Goal: Information Seeking & Learning: Learn about a topic

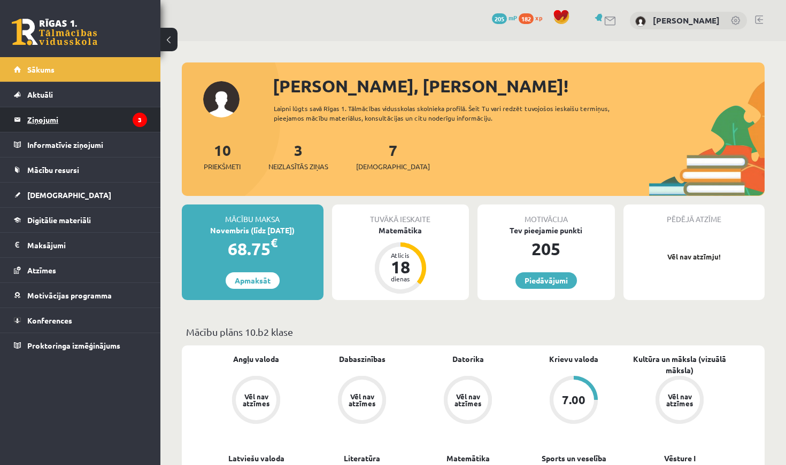
click at [113, 117] on legend "Ziņojumi 3" at bounding box center [87, 119] width 120 height 25
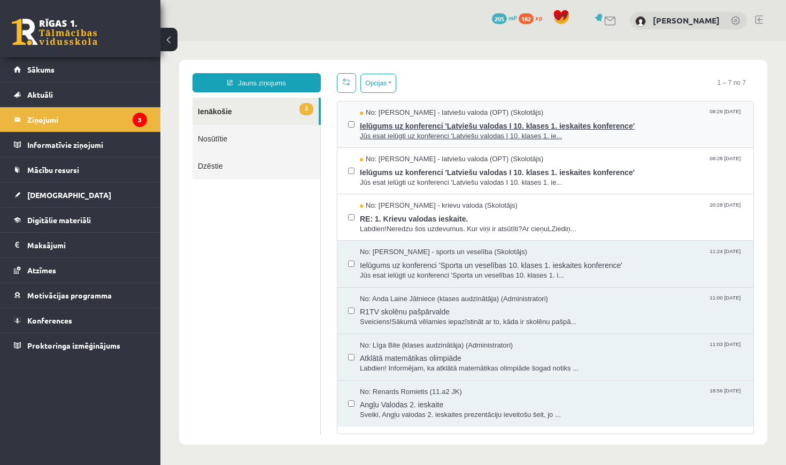
click at [447, 132] on span "Jūs esat ielūgti uz konferenci 'Latviešu valodas I 10. klases 1. ie..." at bounding box center [551, 136] width 383 height 10
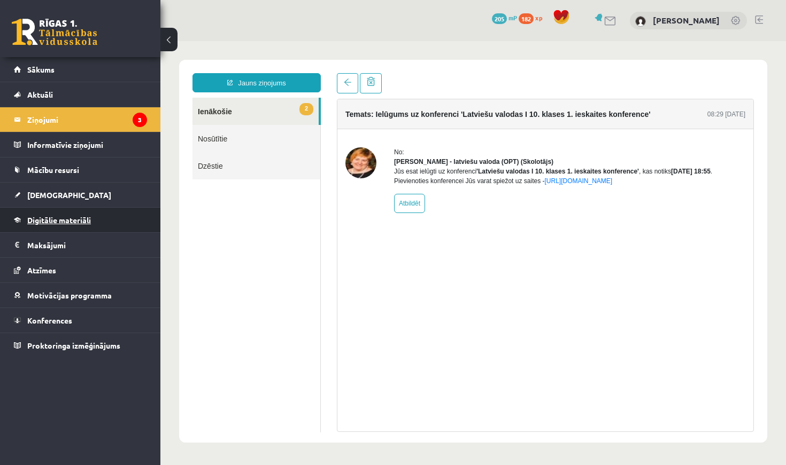
click at [108, 220] on link "Digitālie materiāli" at bounding box center [80, 220] width 133 height 25
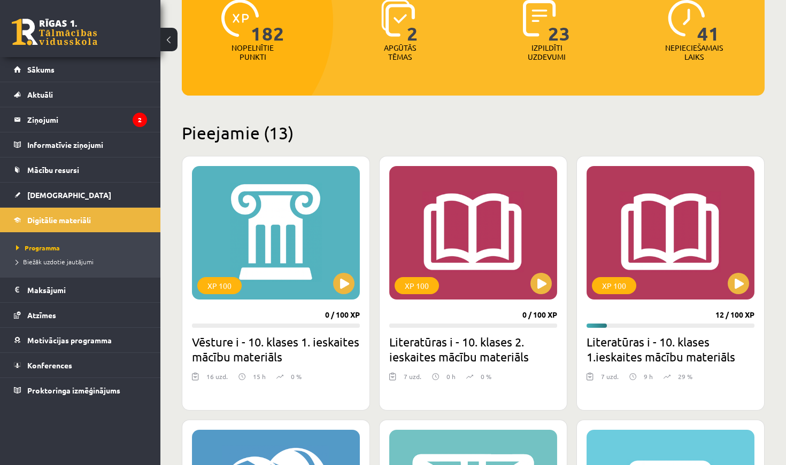
scroll to position [164, 0]
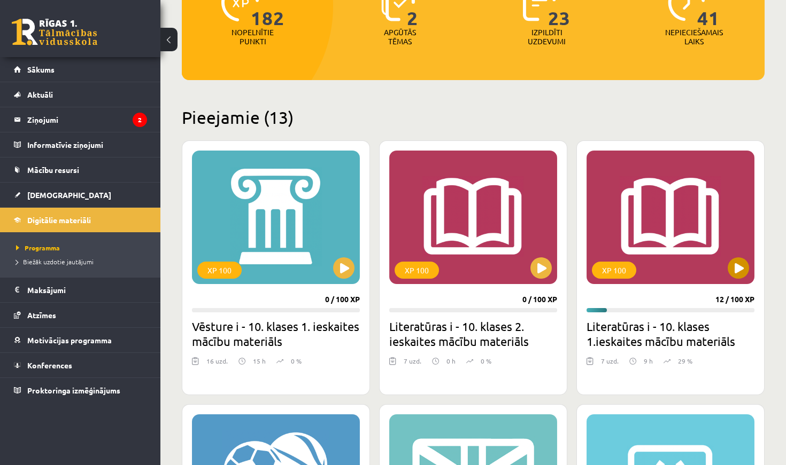
click at [740, 268] on button at bounding box center [737, 268] width 21 height 21
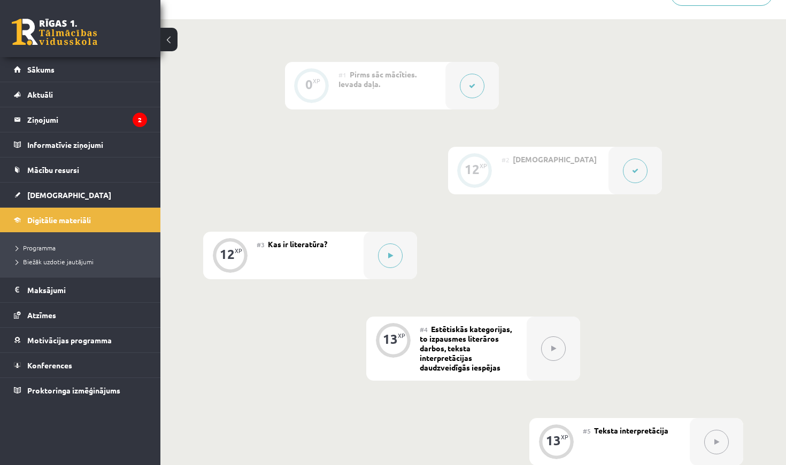
scroll to position [239, 0]
click at [391, 257] on button at bounding box center [390, 254] width 25 height 25
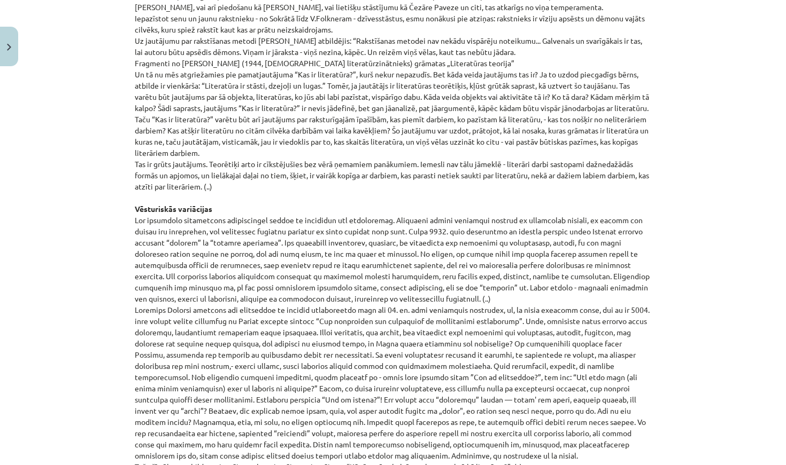
scroll to position [849, 0]
drag, startPoint x: 299, startPoint y: 64, endPoint x: 639, endPoint y: 100, distance: 341.4
click at [639, 100] on p "Zentas Mauriņas eseja „Kāpēc dzejnieks raksta?” Kad Nigērijā vairākiem analfabē…" at bounding box center [393, 74] width 516 height 954
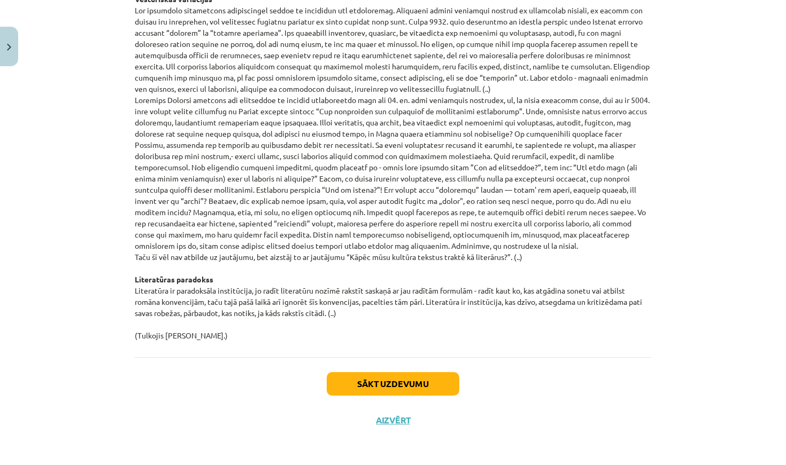
scroll to position [1060, 0]
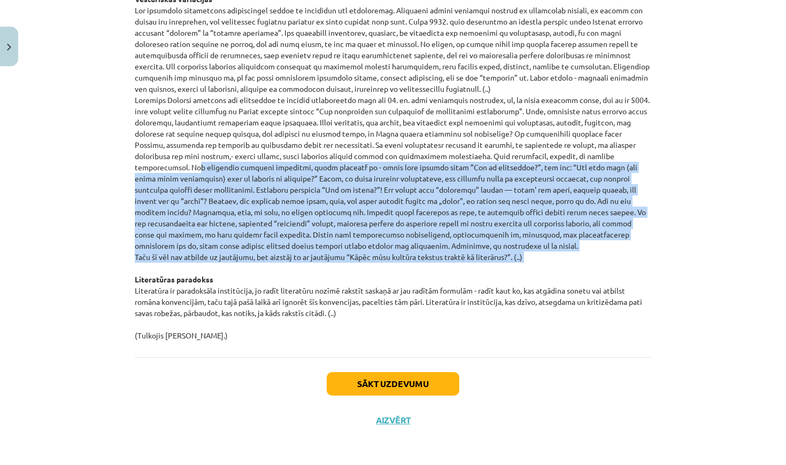
drag, startPoint x: 550, startPoint y: 157, endPoint x: 639, endPoint y: 267, distance: 141.7
click at [419, 379] on button "Sākt uzdevumu" at bounding box center [393, 385] width 133 height 24
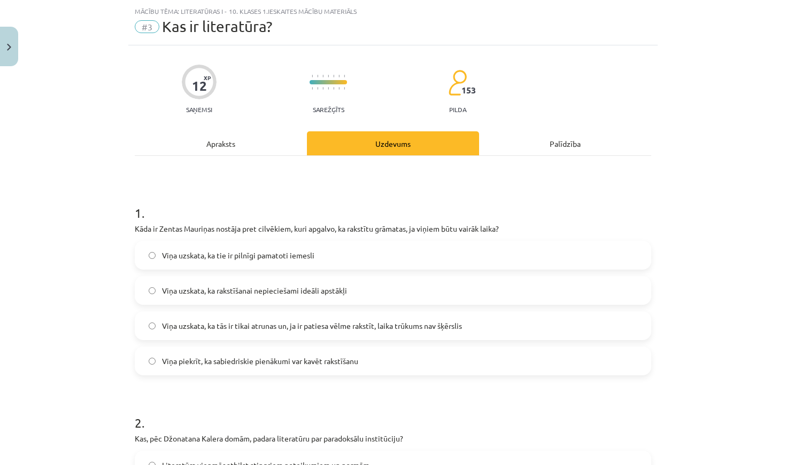
scroll to position [25, 0]
click at [373, 324] on span "Viņa uzskata, ka tās ir tikai atrunas un, ja ir patiesa vēlme rakstīt, laika tr…" at bounding box center [312, 326] width 300 height 11
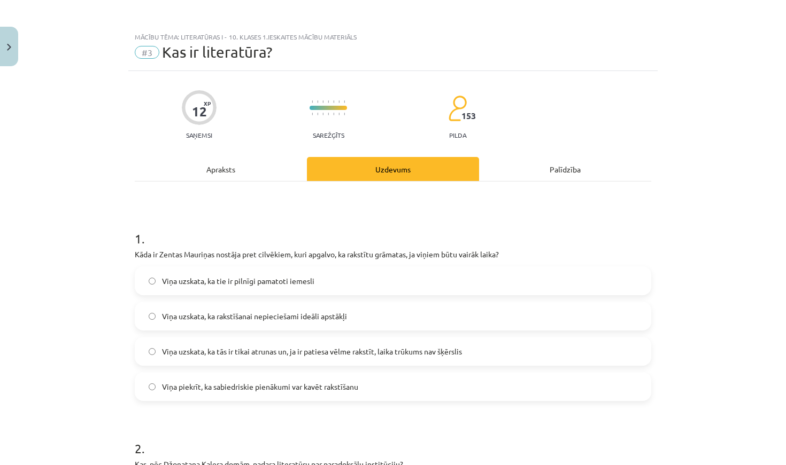
scroll to position [0, 0]
click at [249, 172] on div "Apraksts" at bounding box center [221, 169] width 172 height 24
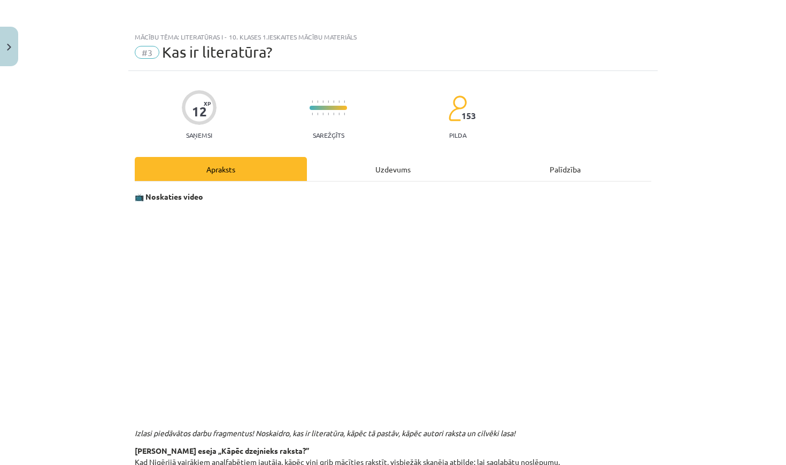
click at [371, 166] on div "Uzdevums" at bounding box center [393, 169] width 172 height 24
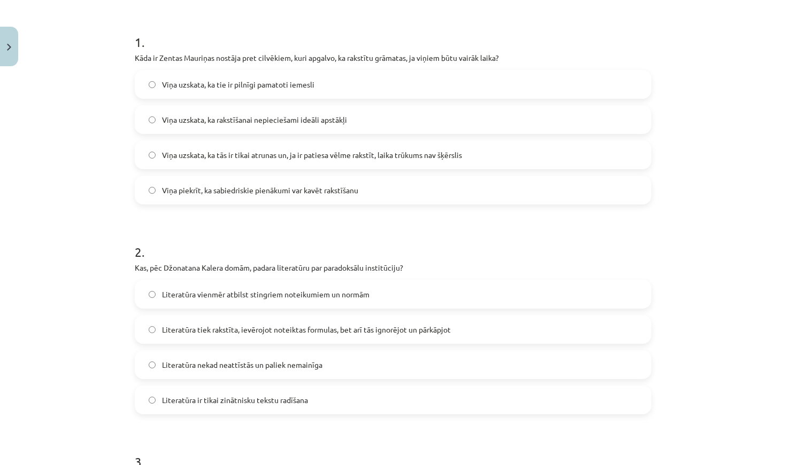
scroll to position [196, 0]
click at [390, 333] on span "Literatūra tiek rakstīta, ievērojot noteiktas formulas, bet arī tās ignorējot u…" at bounding box center [306, 330] width 289 height 11
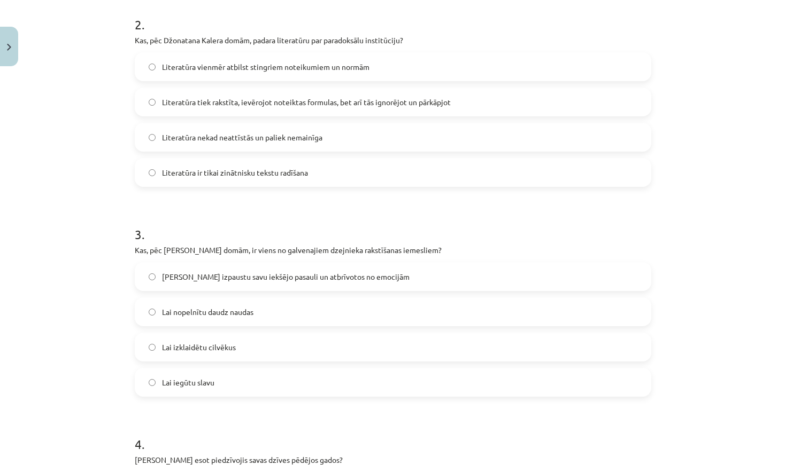
scroll to position [431, 0]
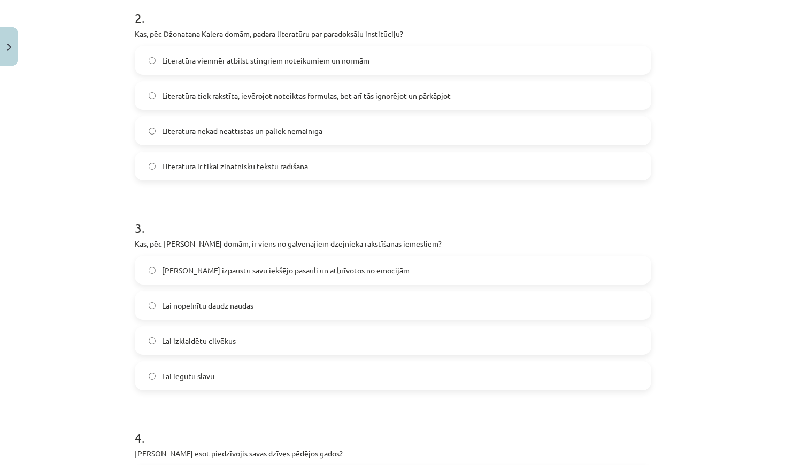
click at [355, 271] on span "Lai izpaustu savu iekšējo pasauli un atbrīvotos no emocijām" at bounding box center [285, 270] width 247 height 11
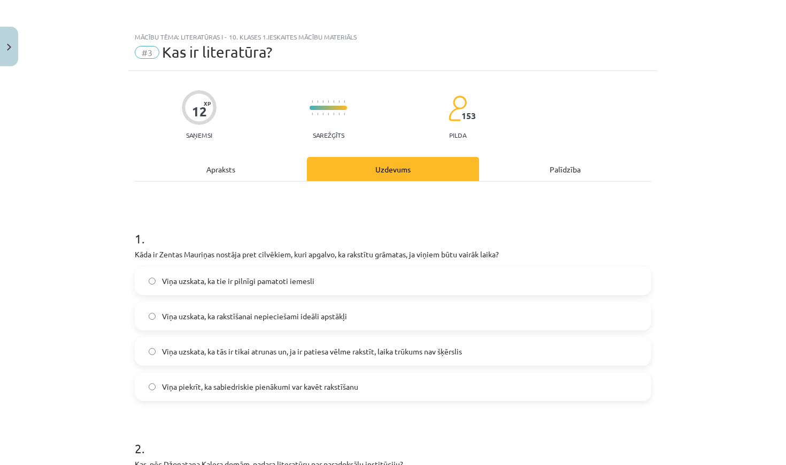
scroll to position [0, 0]
click at [220, 172] on div "Apraksts" at bounding box center [221, 169] width 172 height 24
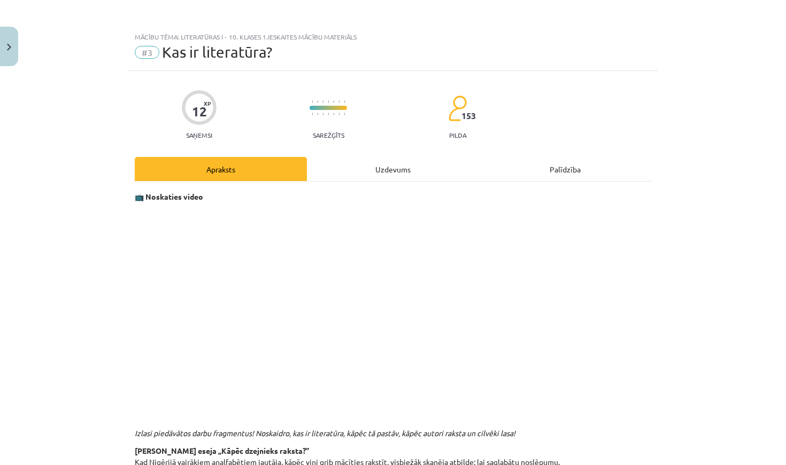
click at [383, 170] on div "Uzdevums" at bounding box center [393, 169] width 172 height 24
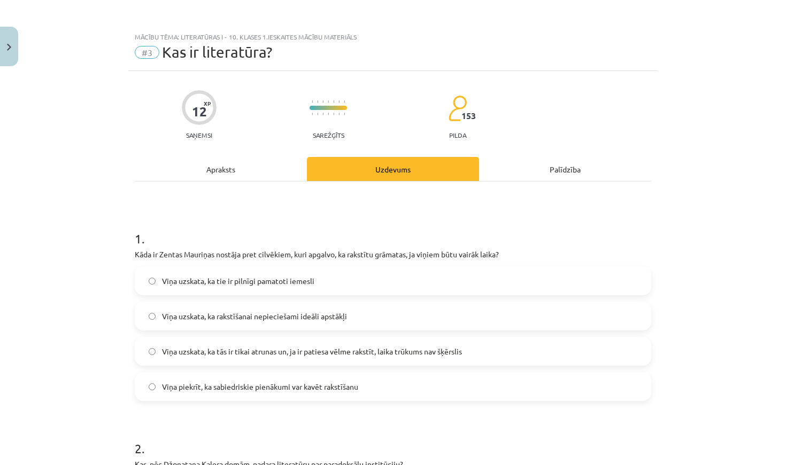
click at [229, 168] on div "Apraksts" at bounding box center [221, 169] width 172 height 24
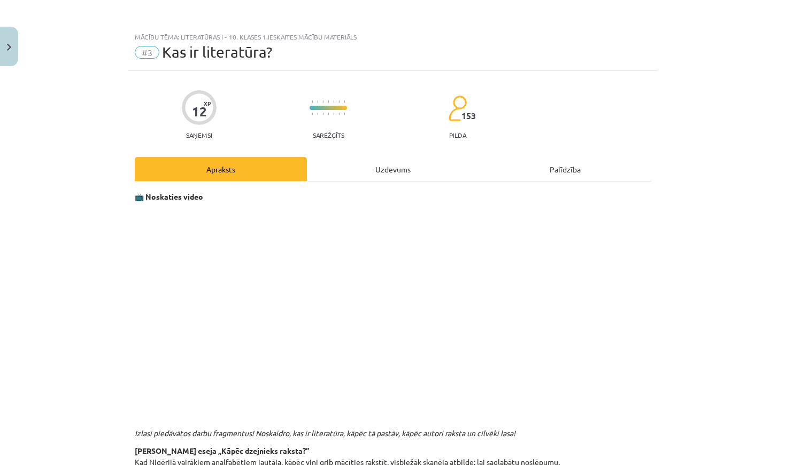
click at [428, 174] on div "Uzdevums" at bounding box center [393, 169] width 172 height 24
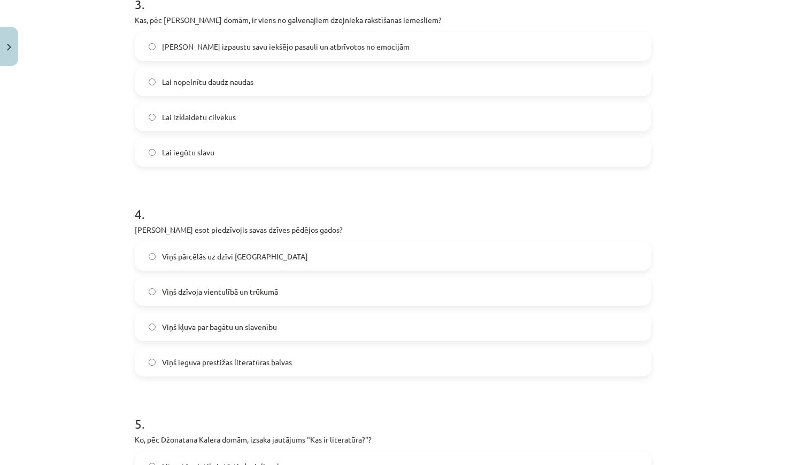
scroll to position [657, 0]
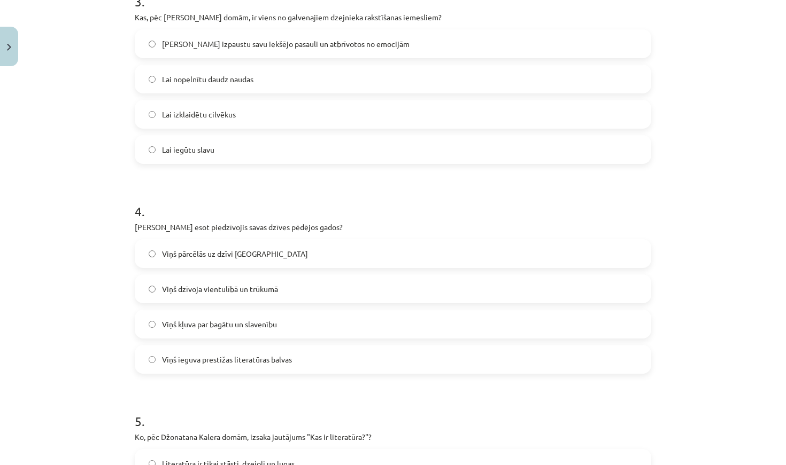
click at [304, 288] on label "Viņš dzīvoja vientulībā un trūkumā" at bounding box center [393, 289] width 514 height 27
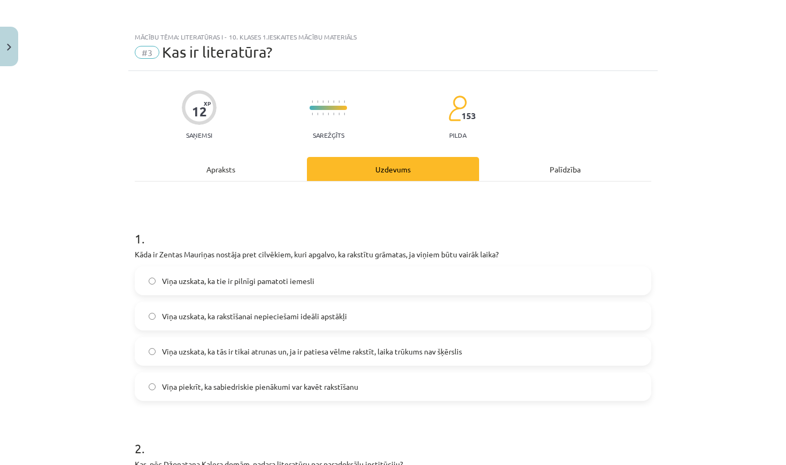
scroll to position [0, 0]
click at [213, 173] on div "Apraksts" at bounding box center [221, 169] width 172 height 24
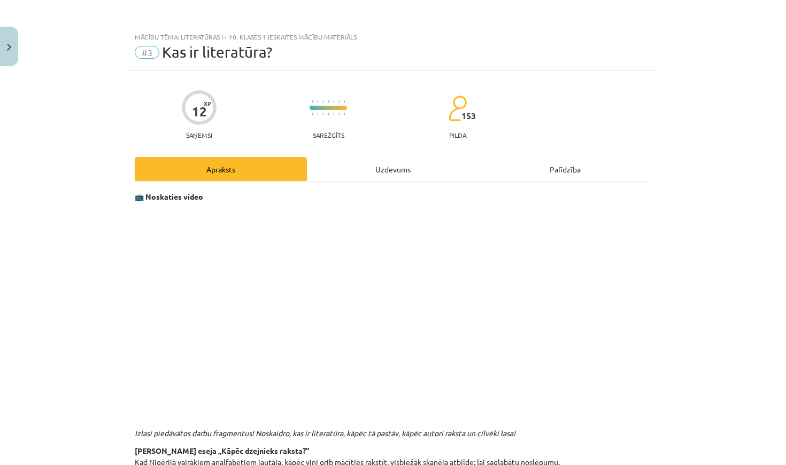
click at [403, 172] on div "Uzdevums" at bounding box center [393, 169] width 172 height 24
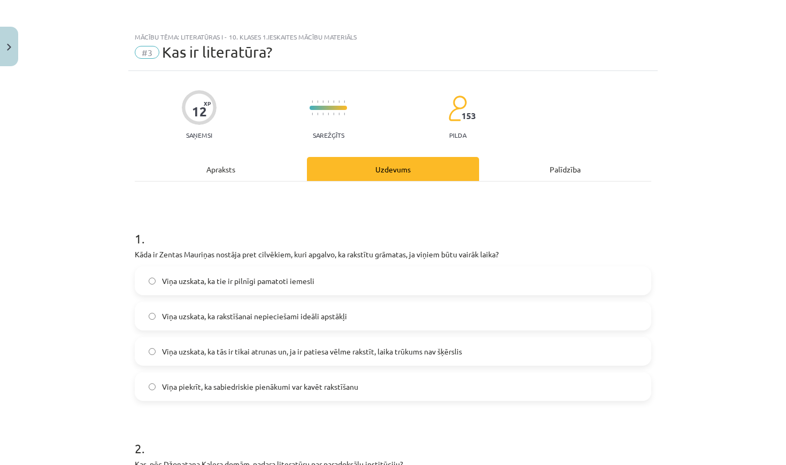
click at [246, 165] on div "Apraksts" at bounding box center [221, 169] width 172 height 24
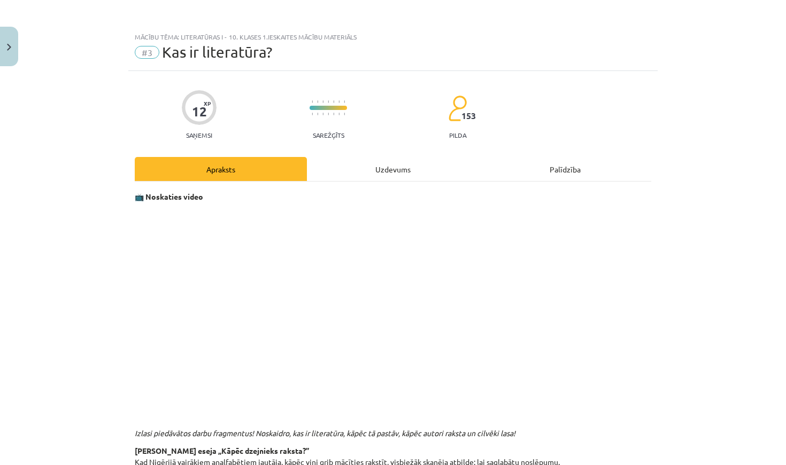
click at [393, 167] on div "Uzdevums" at bounding box center [393, 169] width 172 height 24
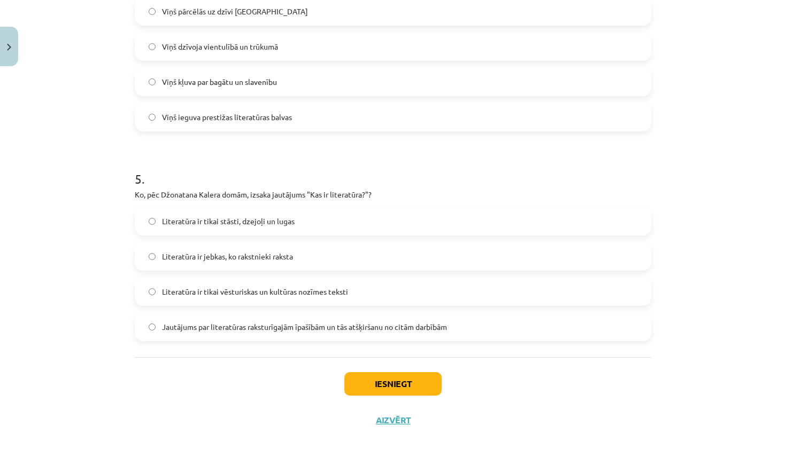
scroll to position [902, 0]
click at [328, 219] on label "Literatūra ir tikai stāsti, dzejoļi un lugas" at bounding box center [393, 221] width 514 height 27
click at [379, 379] on button "Iesniegt" at bounding box center [392, 385] width 97 height 24
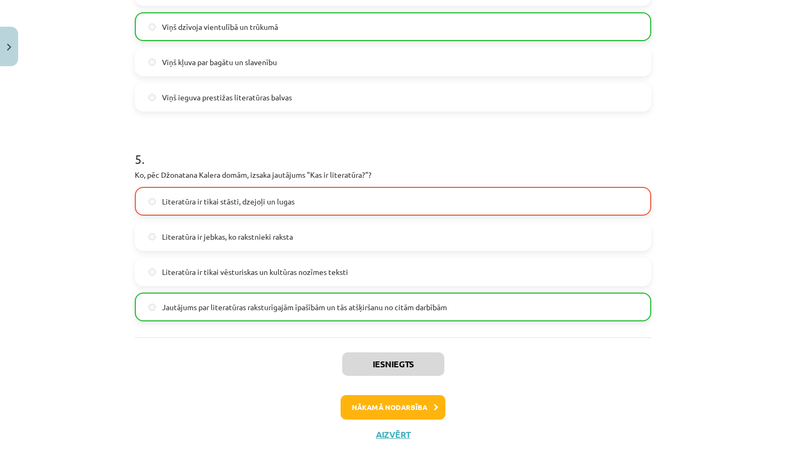
scroll to position [920, 0]
click at [391, 435] on button "Aizvērt" at bounding box center [393, 434] width 41 height 11
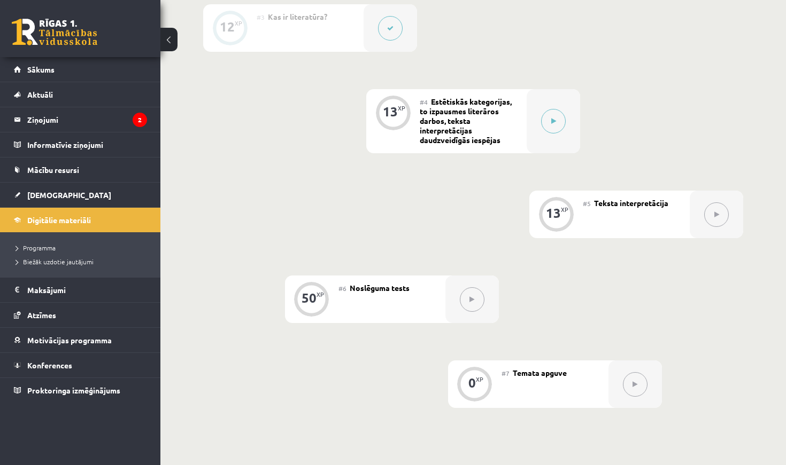
scroll to position [457, 0]
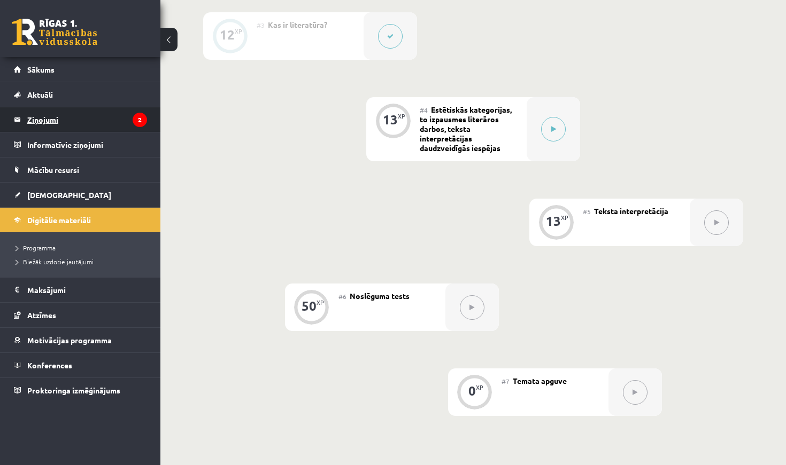
click at [121, 119] on legend "Ziņojumi 2" at bounding box center [87, 119] width 120 height 25
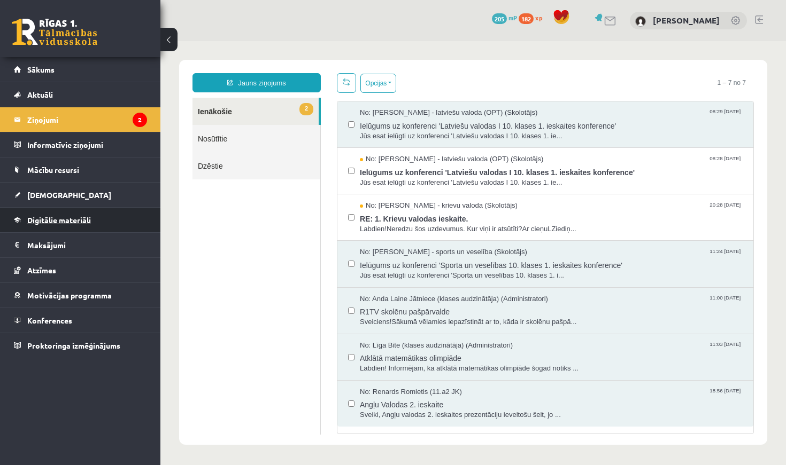
click at [73, 222] on span "Digitālie materiāli" at bounding box center [59, 220] width 64 height 10
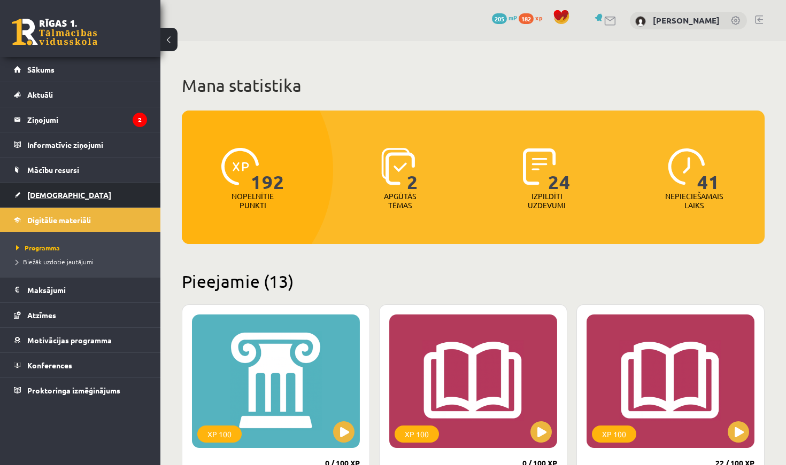
click at [49, 196] on span "[DEMOGRAPHIC_DATA]" at bounding box center [69, 195] width 84 height 10
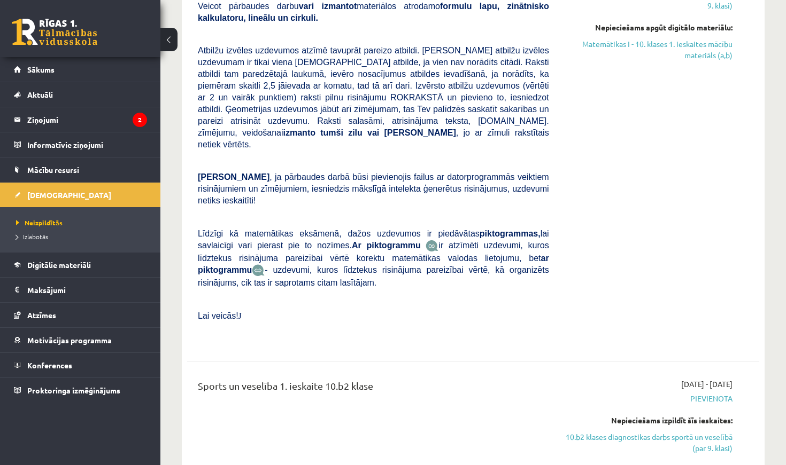
scroll to position [1401, 0]
click at [91, 271] on link "Digitālie materiāli" at bounding box center [80, 265] width 133 height 25
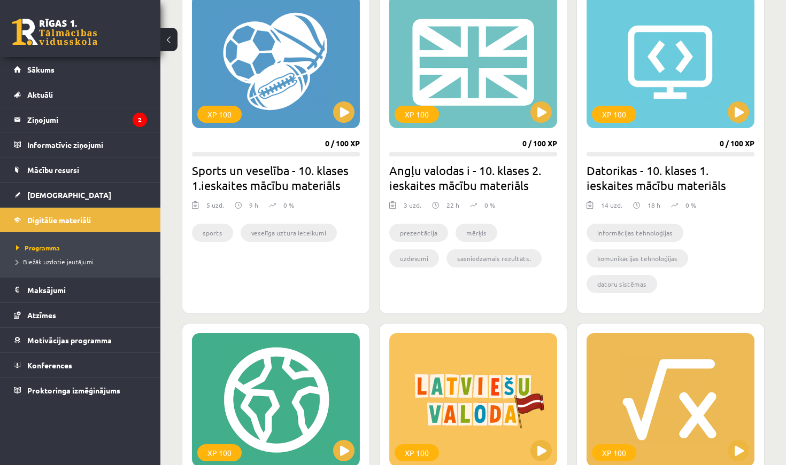
scroll to position [584, 0]
click at [274, 90] on div "XP 100" at bounding box center [276, 62] width 168 height 134
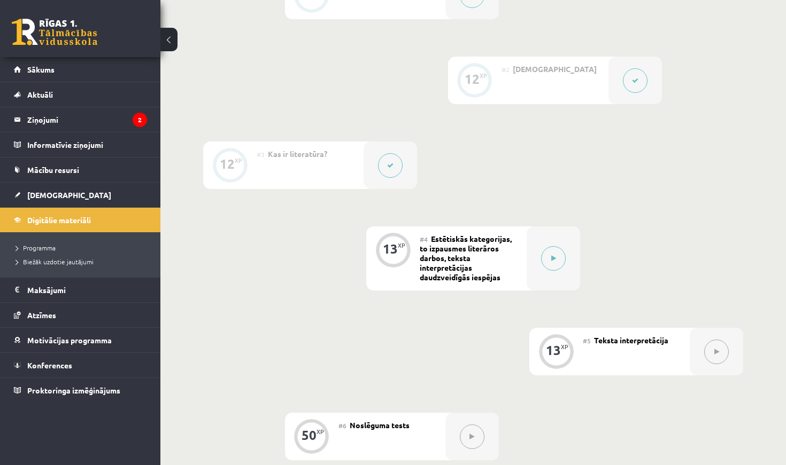
scroll to position [329, 0]
click at [558, 253] on button at bounding box center [553, 257] width 25 height 25
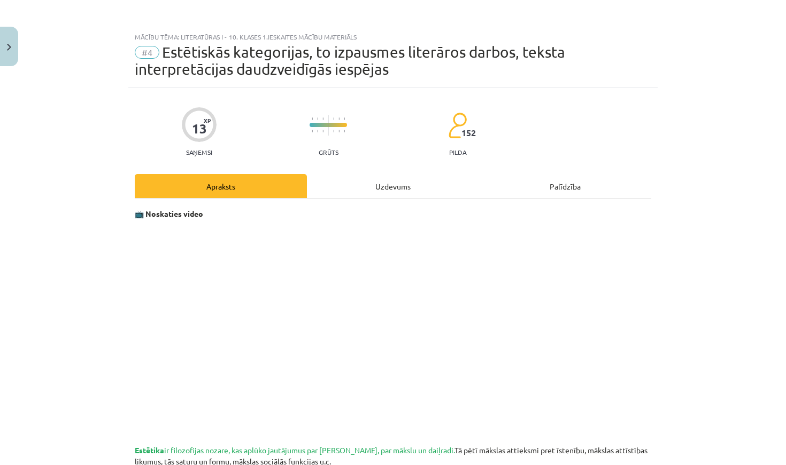
scroll to position [0, 0]
click at [10, 46] on img "Close" at bounding box center [9, 47] width 4 height 7
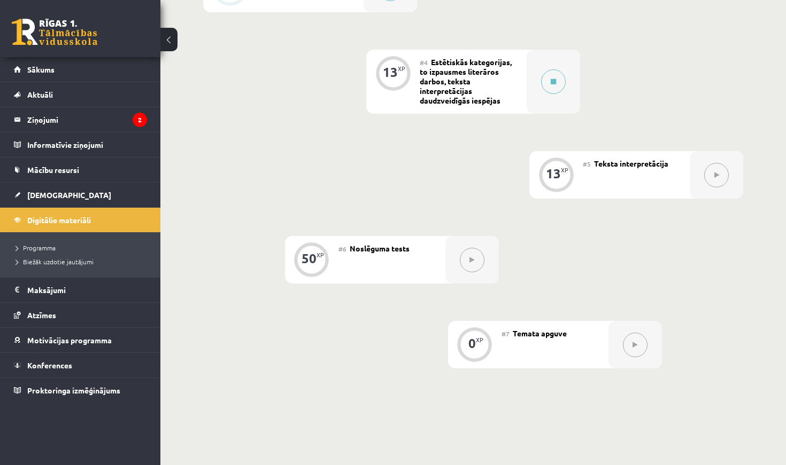
scroll to position [509, 0]
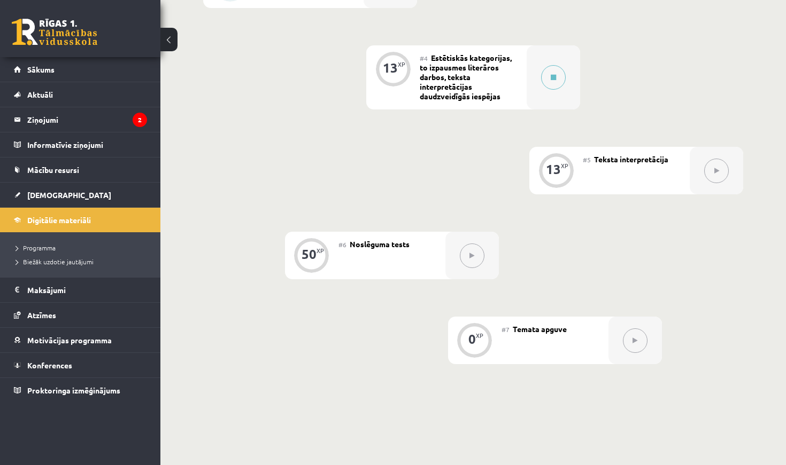
click at [472, 252] on button at bounding box center [472, 256] width 25 height 25
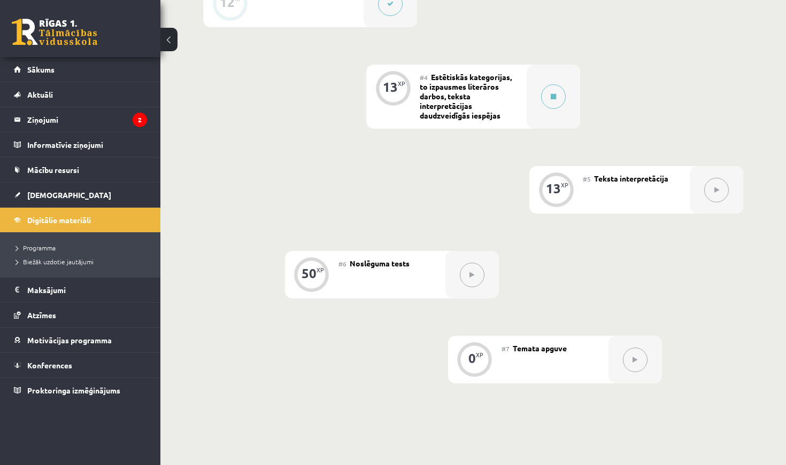
scroll to position [484, 0]
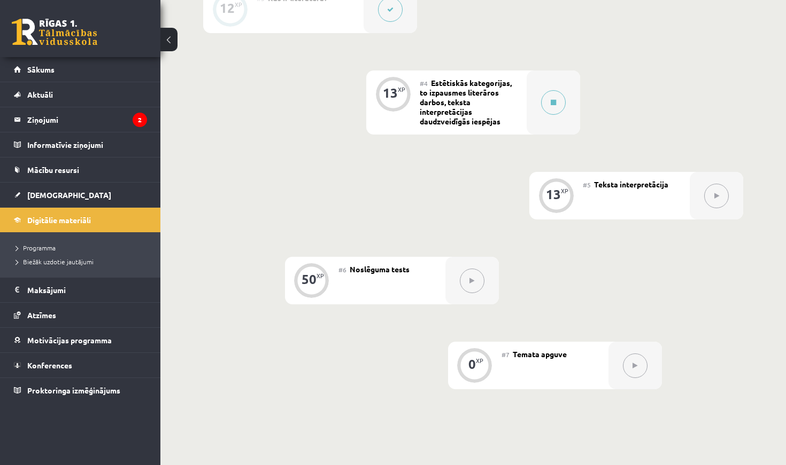
click at [637, 370] on button at bounding box center [635, 366] width 25 height 25
click at [109, 285] on legend "Maksājumi 0" at bounding box center [87, 290] width 120 height 25
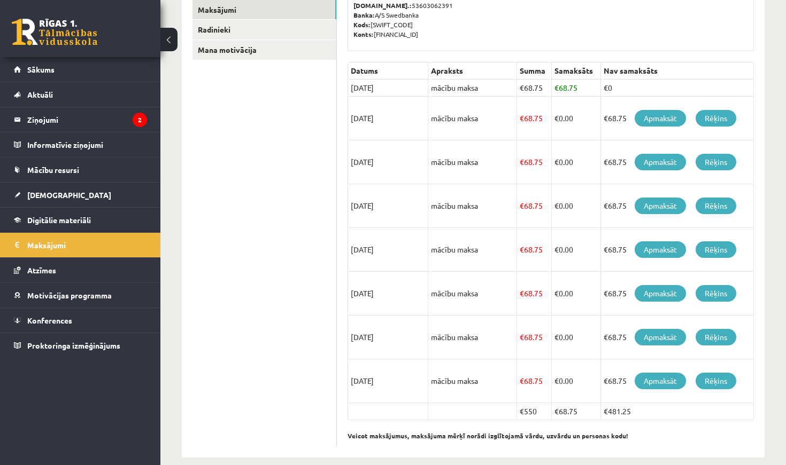
scroll to position [193, 0]
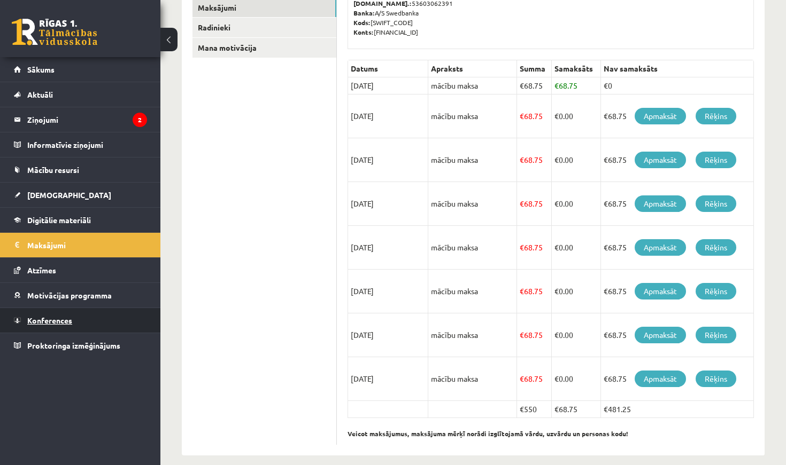
click at [99, 312] on link "Konferences" at bounding box center [80, 320] width 133 height 25
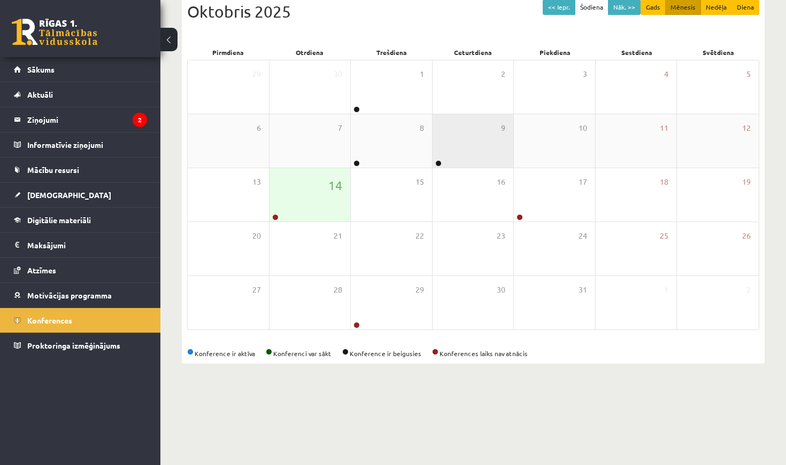
scroll to position [45, 0]
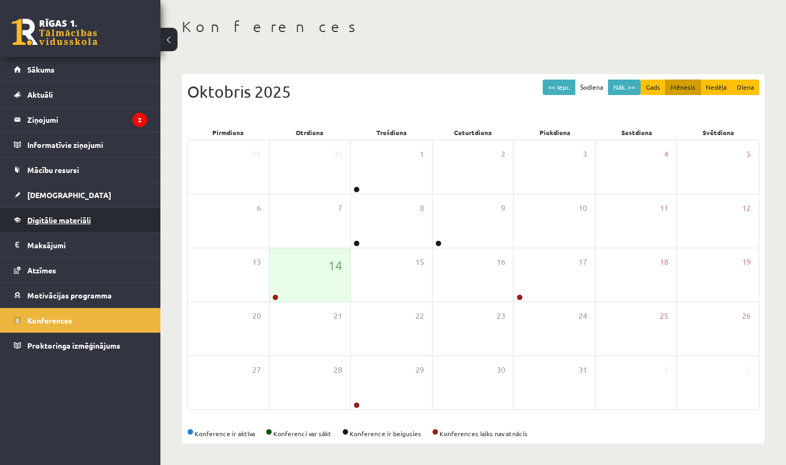
click at [104, 212] on link "Digitālie materiāli" at bounding box center [80, 220] width 133 height 25
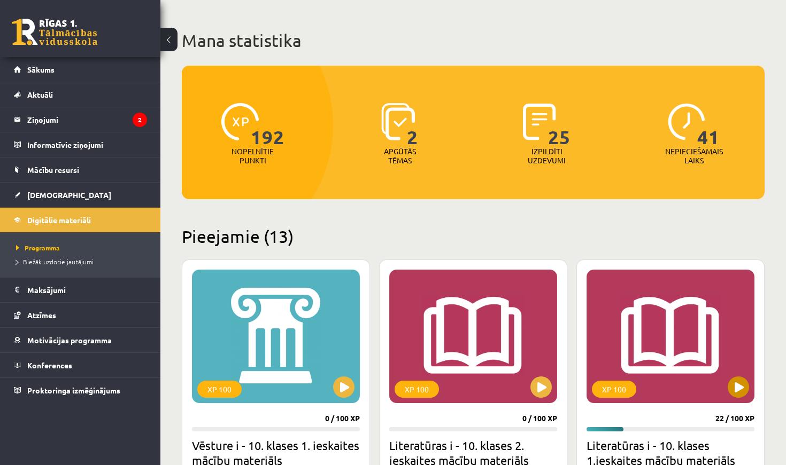
click at [695, 337] on div "XP 100" at bounding box center [670, 337] width 168 height 134
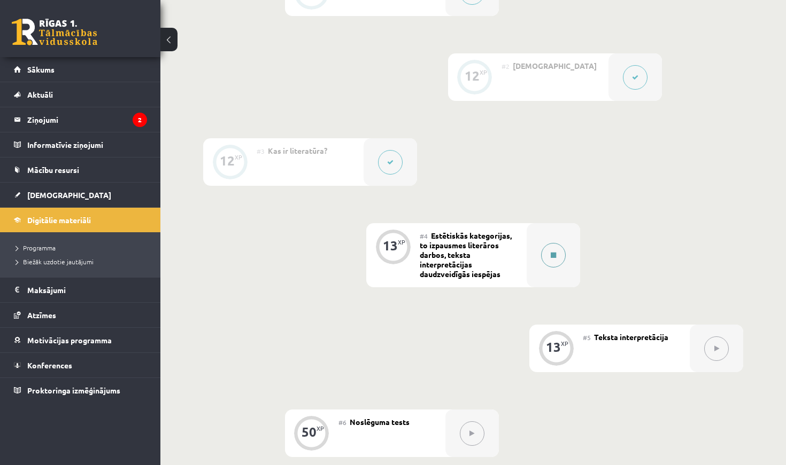
scroll to position [331, 0]
click at [555, 251] on button at bounding box center [553, 255] width 25 height 25
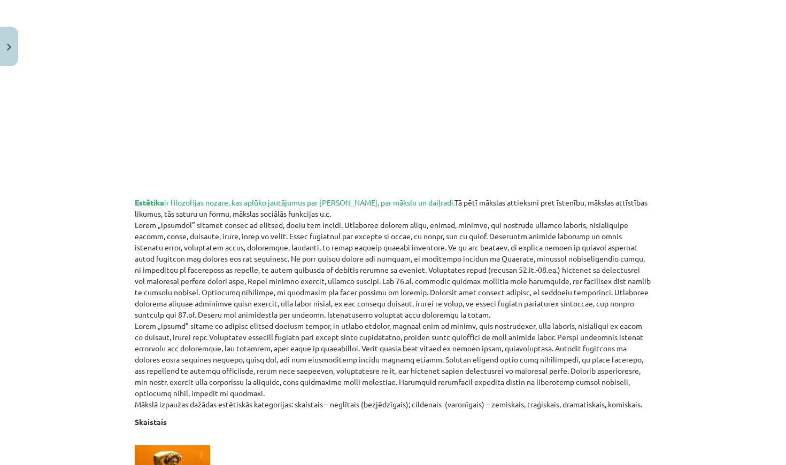
scroll to position [250, 0]
drag, startPoint x: 382, startPoint y: 239, endPoint x: 447, endPoint y: 239, distance: 65.2
click at [447, 239] on p "Estētika ir filozofijas nozare, kas aplūko jautājumus par skaisto, par mākslu u…" at bounding box center [393, 302] width 516 height 213
click at [689, 241] on div "Mācību tēma: Literatūras i - 10. klases 1.ieskaites mācību materiāls #4 Estētis…" at bounding box center [393, 232] width 786 height 465
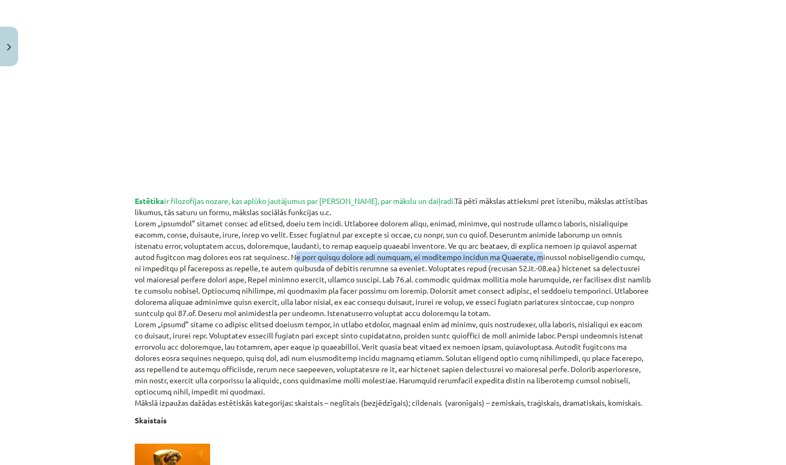
drag, startPoint x: 167, startPoint y: 260, endPoint x: 399, endPoint y: 259, distance: 231.9
click at [399, 259] on p "Estētika ir filozofijas nozare, kas aplūko jautājumus par skaisto, par mākslu u…" at bounding box center [393, 302] width 516 height 213
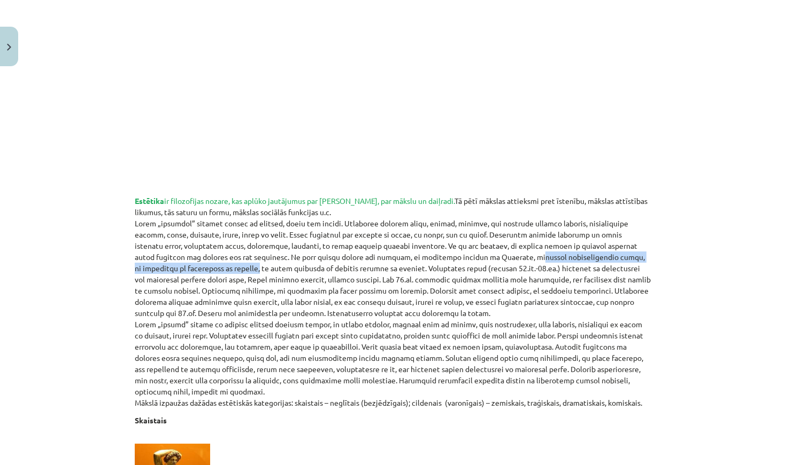
drag, startPoint x: 401, startPoint y: 258, endPoint x: 618, endPoint y: 258, distance: 217.0
click at [618, 258] on p "Estētika ir filozofijas nozare, kas aplūko jautājumus par skaisto, par mākslu u…" at bounding box center [393, 302] width 516 height 213
drag, startPoint x: 400, startPoint y: 258, endPoint x: 260, endPoint y: 268, distance: 140.4
click at [260, 268] on p "Estētika ir filozofijas nozare, kas aplūko jautājumus par skaisto, par mākslu u…" at bounding box center [393, 302] width 516 height 213
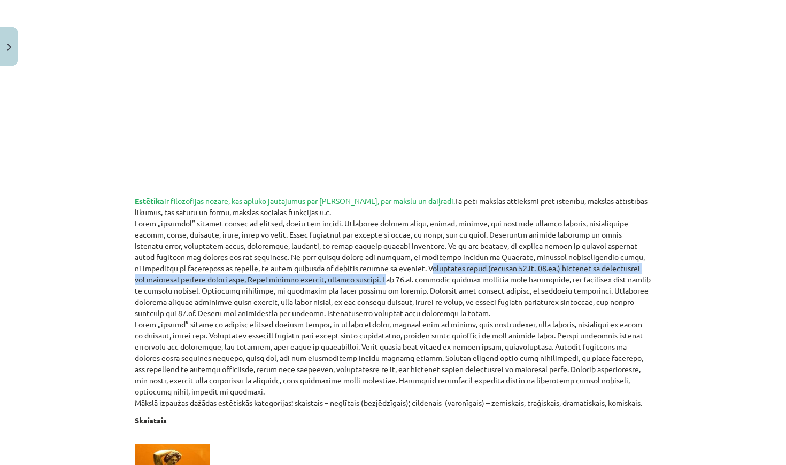
drag, startPoint x: 261, startPoint y: 267, endPoint x: 219, endPoint y: 282, distance: 44.1
click at [219, 282] on p "Estētika ir filozofijas nozare, kas aplūko jautājumus par skaisto, par mākslu u…" at bounding box center [393, 302] width 516 height 213
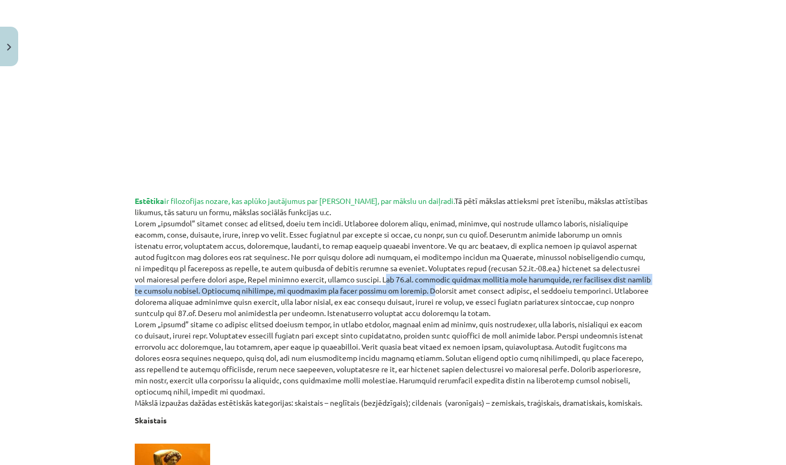
drag, startPoint x: 219, startPoint y: 280, endPoint x: 260, endPoint y: 291, distance: 42.1
click at [260, 292] on p "Estētika ir filozofijas nozare, kas aplūko jautājumus par skaisto, par mākslu u…" at bounding box center [393, 302] width 516 height 213
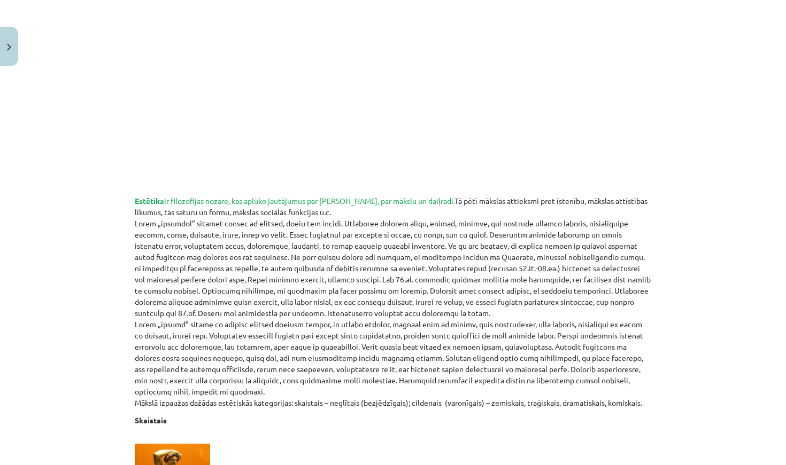
click at [484, 304] on p "Estētika ir filozofijas nozare, kas aplūko jautājumus par skaisto, par mākslu u…" at bounding box center [393, 302] width 516 height 213
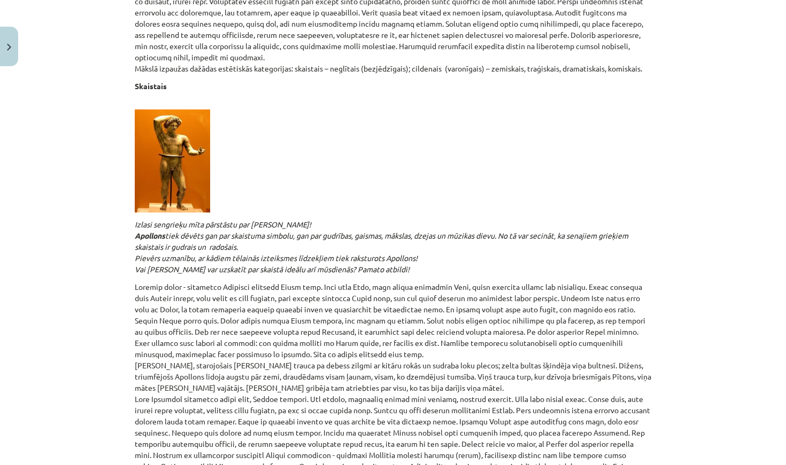
scroll to position [585, 0]
click at [8, 42] on button "Close" at bounding box center [9, 47] width 18 height 40
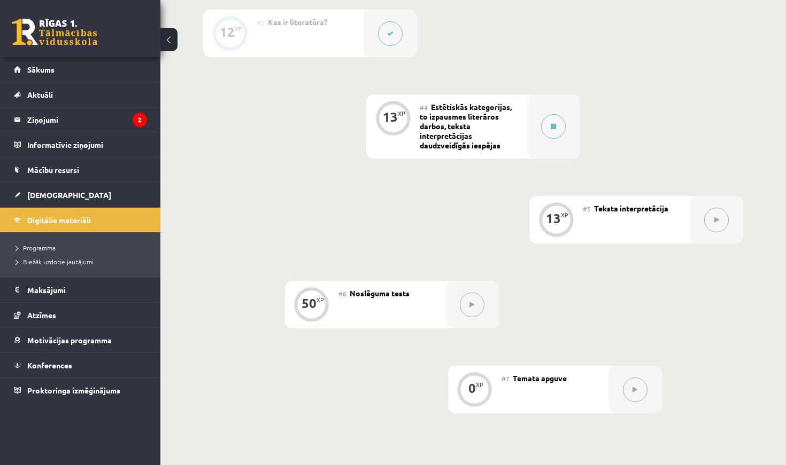
scroll to position [461, 0]
click at [556, 119] on button at bounding box center [553, 125] width 25 height 25
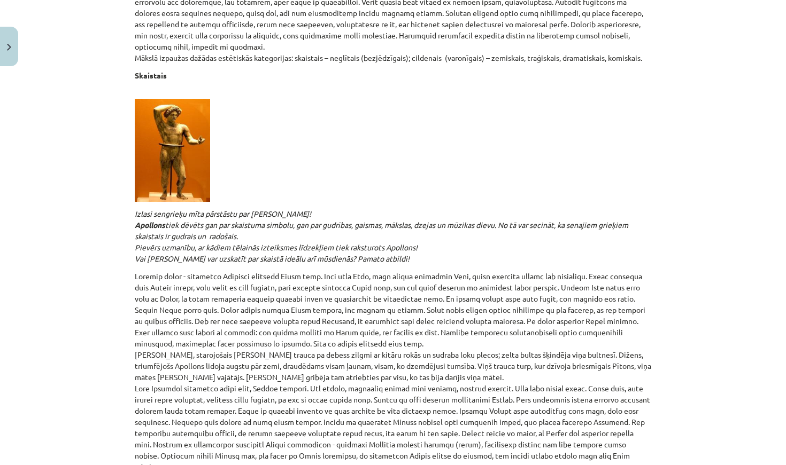
scroll to position [598, 0]
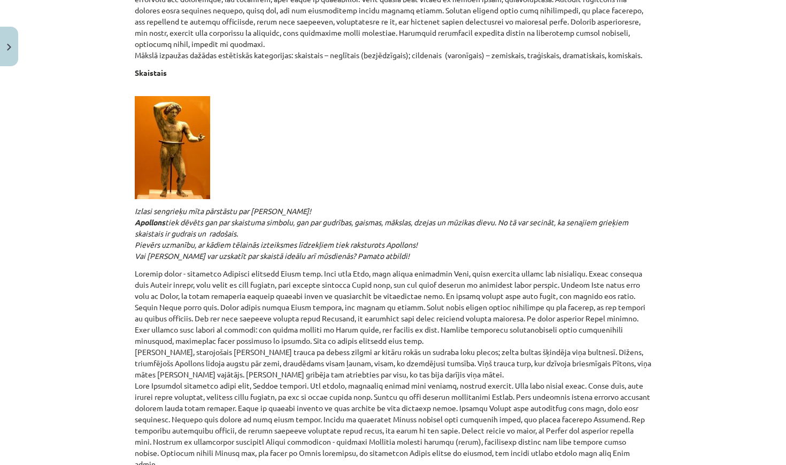
click at [609, 191] on p at bounding box center [393, 142] width 516 height 114
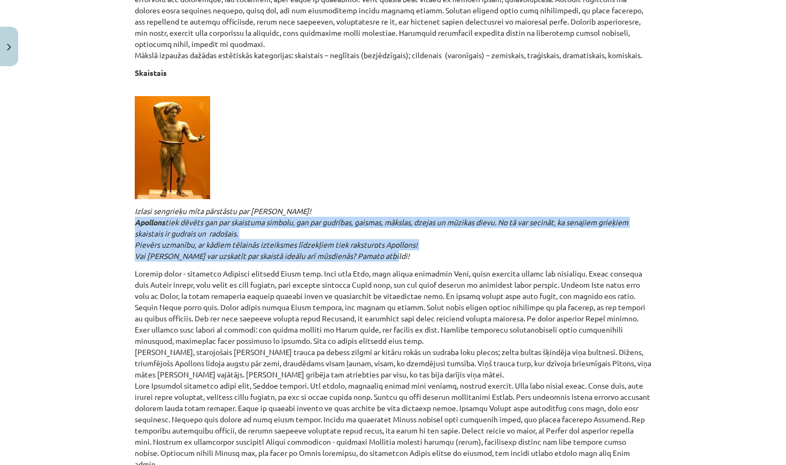
drag, startPoint x: 136, startPoint y: 221, endPoint x: 394, endPoint y: 251, distance: 259.8
click at [394, 251] on p "Izlasi sengrieķu mīta pārstāstu par [PERSON_NAME]! [PERSON_NAME] tiek dēvēts ga…" at bounding box center [393, 234] width 516 height 56
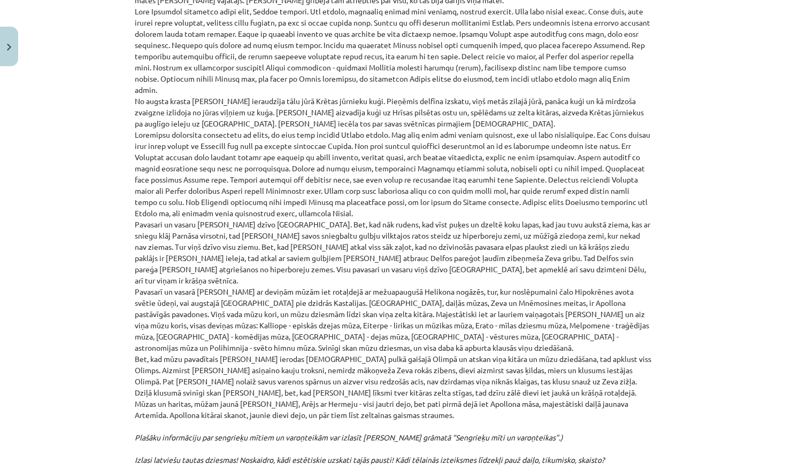
scroll to position [976, 0]
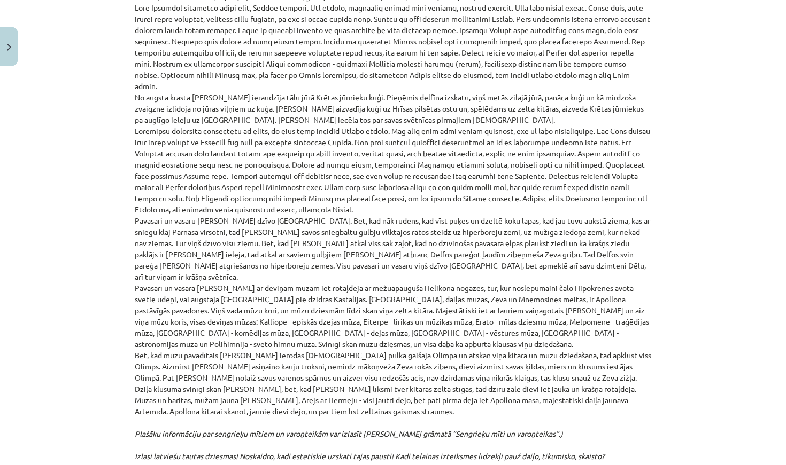
click at [208, 221] on p "[PERSON_NAME], starojošais [PERSON_NAME] trauca pa debess zilgmi ar kitāru rokā…" at bounding box center [393, 286] width 516 height 792
drag, startPoint x: 492, startPoint y: 243, endPoint x: 515, endPoint y: 243, distance: 22.4
click at [510, 243] on p "[PERSON_NAME], starojošais [PERSON_NAME] trauca pa debess zilgmi ar kitāru rokā…" at bounding box center [393, 286] width 516 height 792
drag, startPoint x: 554, startPoint y: 344, endPoint x: 560, endPoint y: 345, distance: 6.4
click at [560, 345] on p "[PERSON_NAME], starojošais [PERSON_NAME] trauca pa debess zilgmi ar kitāru rokā…" at bounding box center [393, 286] width 516 height 792
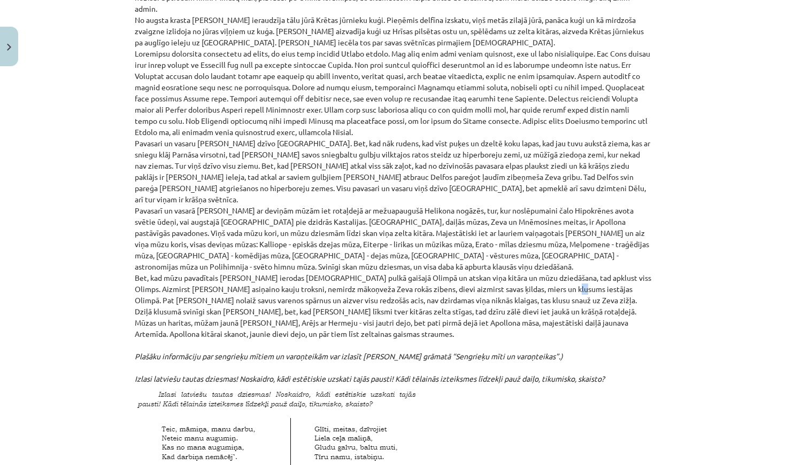
scroll to position [1056, 0]
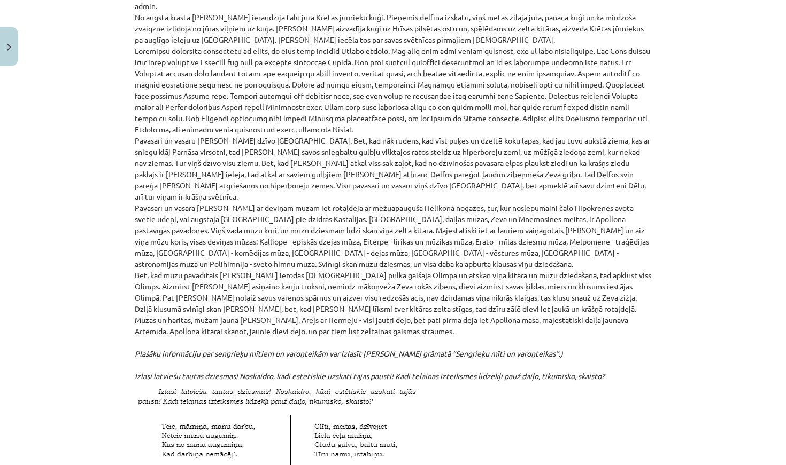
click at [670, 346] on div "Mācību tēma: Literatūras i - 10. klases 1.ieskaites mācību materiāls #4 Estētis…" at bounding box center [393, 232] width 786 height 465
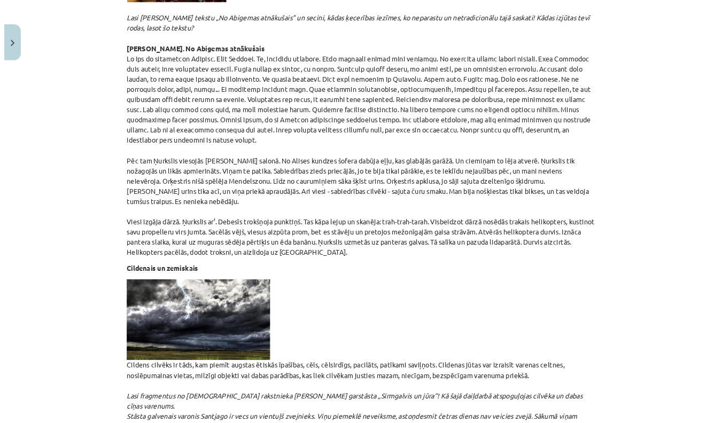
scroll to position [2811, 0]
